Goal: Information Seeking & Learning: Learn about a topic

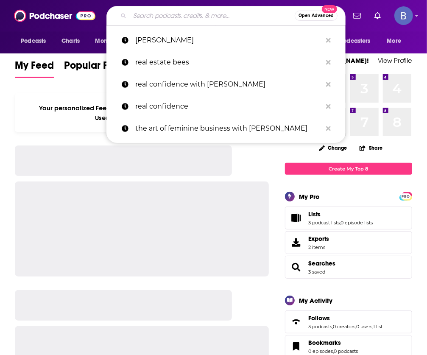
click at [135, 19] on input "Search podcasts, credits, & more..." at bounding box center [212, 16] width 165 height 14
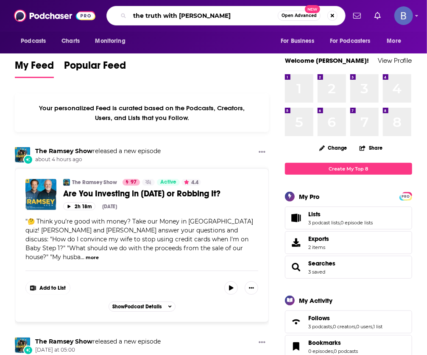
type input "the truth with [PERSON_NAME]"
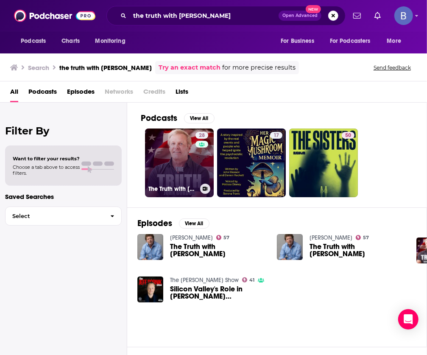
click at [171, 148] on link "28 The Truth with [PERSON_NAME]" at bounding box center [179, 163] width 69 height 69
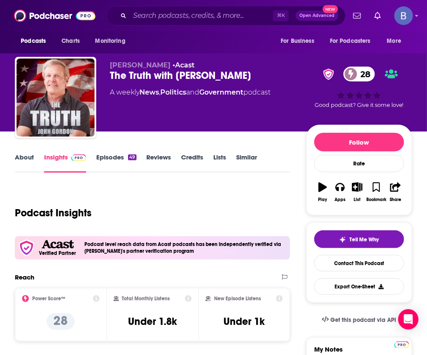
click at [19, 157] on link "About" at bounding box center [24, 163] width 19 height 20
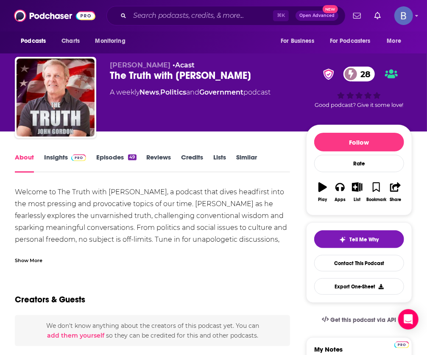
click at [29, 261] on div "Show More" at bounding box center [29, 260] width 28 height 8
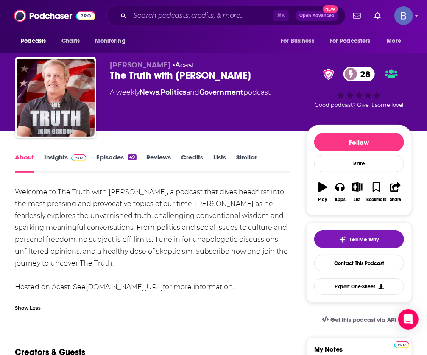
click at [115, 161] on link "Episodes 49" at bounding box center [116, 163] width 40 height 20
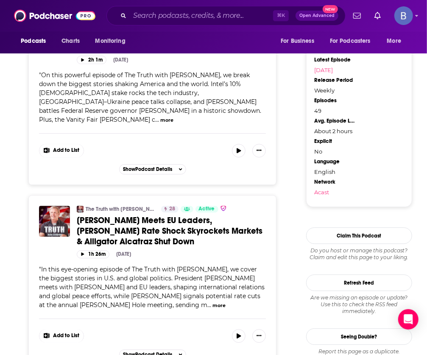
scroll to position [825, 0]
